Goal: Check status: Check status

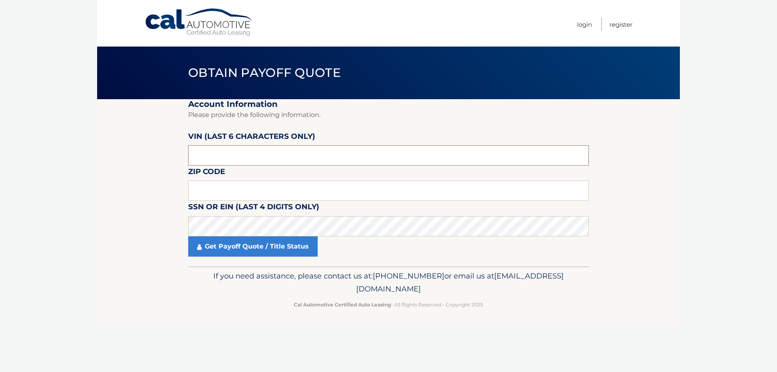
click at [261, 159] on input "text" at bounding box center [388, 155] width 401 height 20
type input "0*****"
type input "324669"
click at [255, 200] on input "text" at bounding box center [388, 190] width 401 height 20
type input "08816"
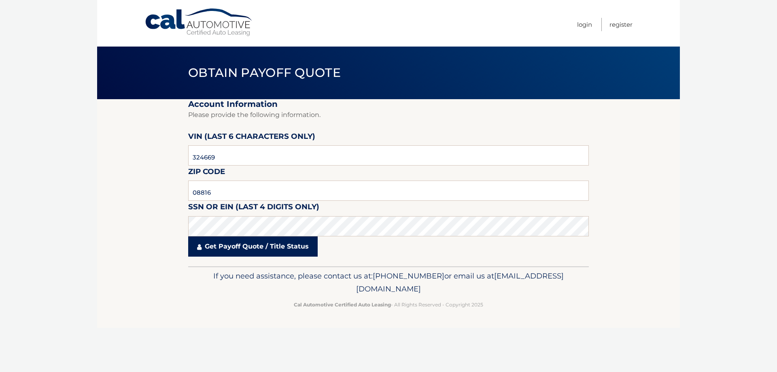
click at [256, 247] on link "Get Payoff Quote / Title Status" at bounding box center [252, 246] width 129 height 20
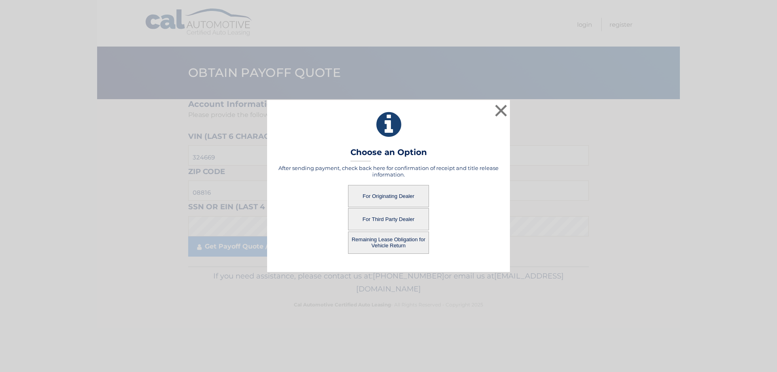
click at [386, 193] on button "For Originating Dealer" at bounding box center [388, 196] width 81 height 22
